Goal: Transaction & Acquisition: Purchase product/service

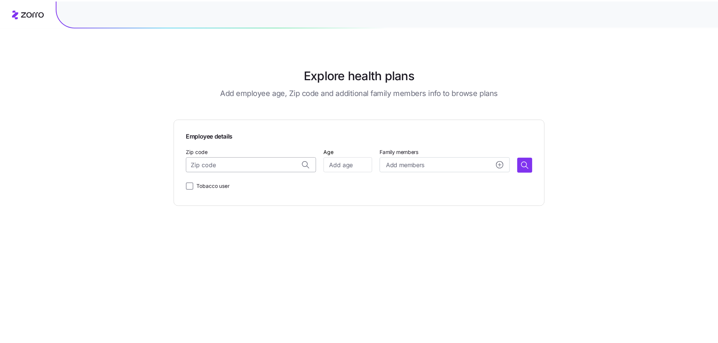
scroll to position [3224, 0]
click at [211, 158] on input "Zip code" at bounding box center [252, 164] width 131 height 15
type input "3"
click at [238, 161] on input "Zip code" at bounding box center [252, 164] width 131 height 15
click at [265, 187] on span "32207, [GEOGRAPHIC_DATA], [GEOGRAPHIC_DATA]" at bounding box center [261, 184] width 106 height 9
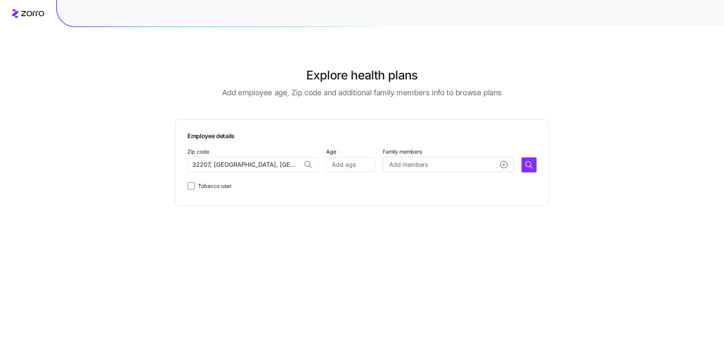
type input "32207, [GEOGRAPHIC_DATA], [GEOGRAPHIC_DATA]"
click at [418, 198] on div "Employee details Zip code 32207, [GEOGRAPHIC_DATA], [GEOGRAPHIC_DATA] Age Famil…" at bounding box center [362, 162] width 374 height 87
click at [529, 167] on icon "button" at bounding box center [527, 164] width 5 height 5
click at [348, 163] on input "Age" at bounding box center [350, 164] width 49 height 15
type input "35"
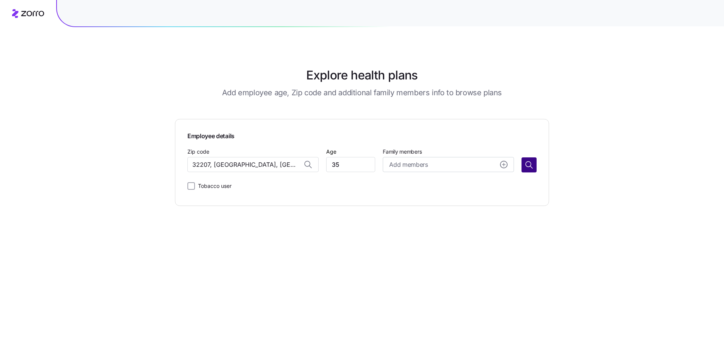
click at [527, 167] on icon "button" at bounding box center [527, 164] width 5 height 5
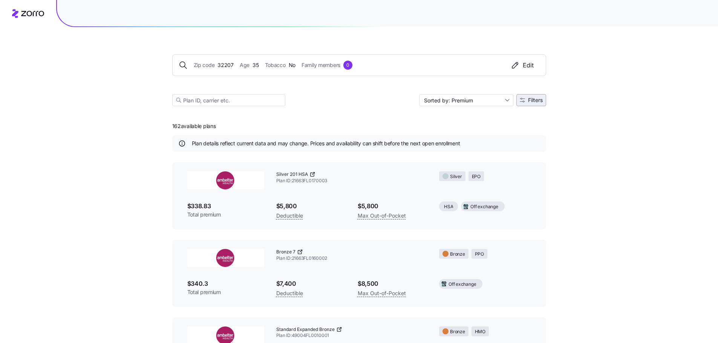
click at [529, 102] on span "Filters" at bounding box center [535, 100] width 15 height 5
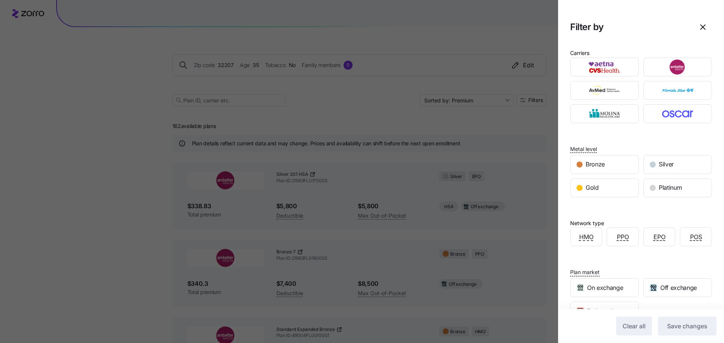
click at [362, 96] on div at bounding box center [362, 171] width 724 height 343
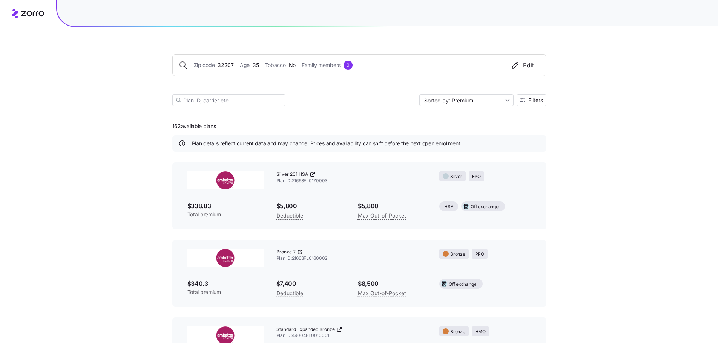
click at [627, 95] on div at bounding box center [362, 171] width 724 height 343
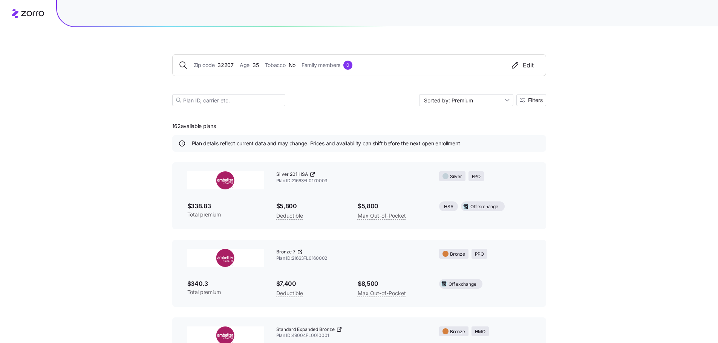
type textarea "Silver"
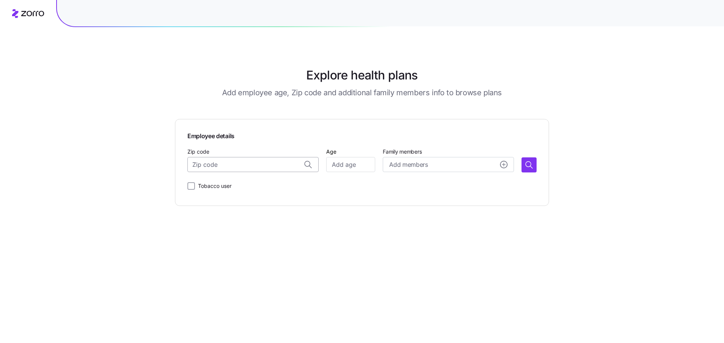
click at [269, 164] on input "Zip code" at bounding box center [252, 164] width 131 height 15
type input "33065"
click at [348, 165] on input "Age" at bounding box center [350, 164] width 49 height 15
type input "22"
click at [323, 187] on div "Tobacco user" at bounding box center [361, 186] width 349 height 15
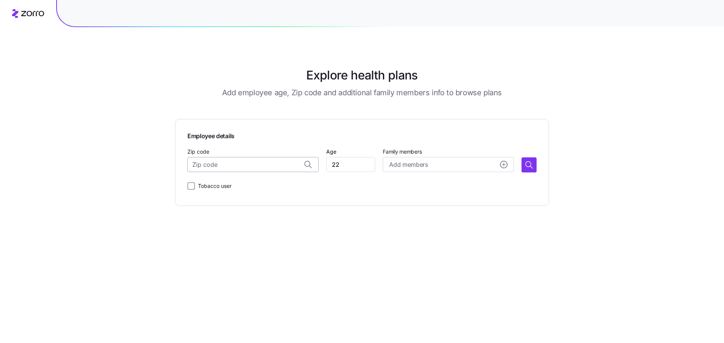
click at [276, 164] on input "Zip code" at bounding box center [252, 164] width 131 height 15
click at [274, 190] on div "33065, [GEOGRAPHIC_DATA], [GEOGRAPHIC_DATA]" at bounding box center [262, 184] width 118 height 15
type input "33065, [GEOGRAPHIC_DATA], [GEOGRAPHIC_DATA]"
click at [340, 197] on div "Employee details Zip code 33065, [GEOGRAPHIC_DATA], [GEOGRAPHIC_DATA] Age [DEMO…" at bounding box center [362, 162] width 374 height 87
click at [527, 168] on icon "button" at bounding box center [528, 165] width 9 height 9
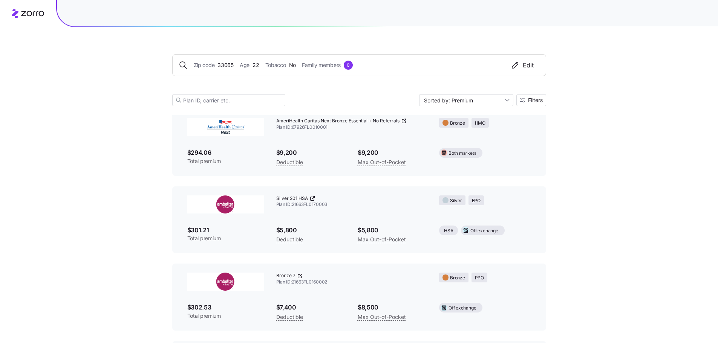
scroll to position [151, 0]
